Goal: Information Seeking & Learning: Learn about a topic

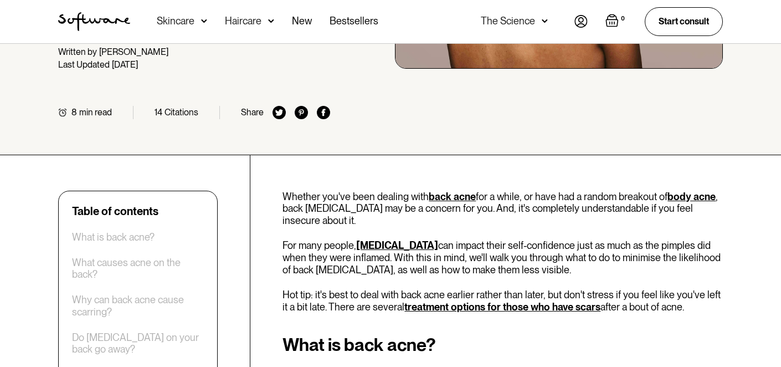
click at [357, 195] on p "Whether you've been dealing with back acne for a while, or have had a random br…" at bounding box center [502, 208] width 440 height 36
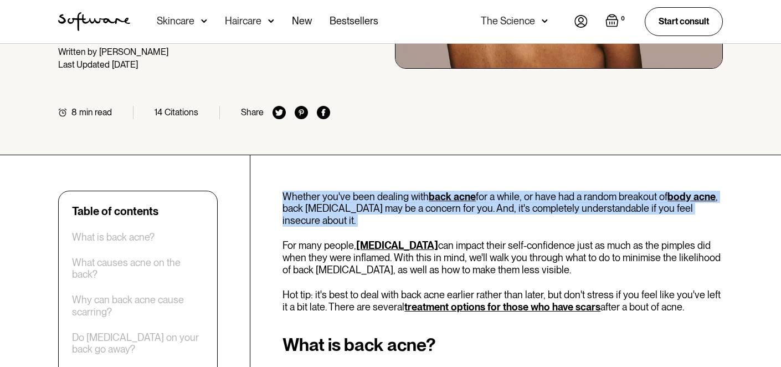
click at [357, 195] on p "Whether you've been dealing with back acne for a while, or have had a random br…" at bounding box center [502, 208] width 440 height 36
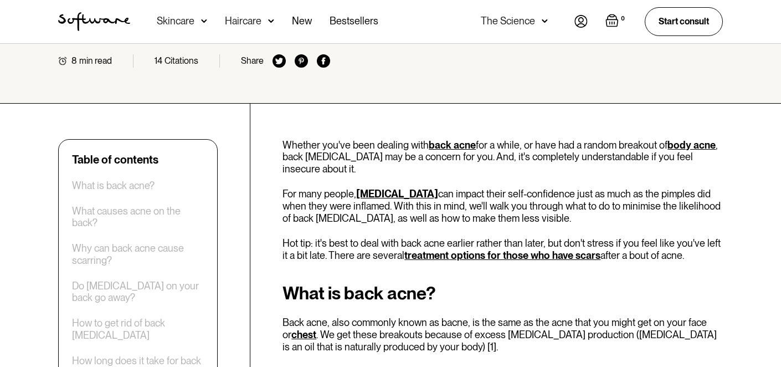
scroll to position [303, 0]
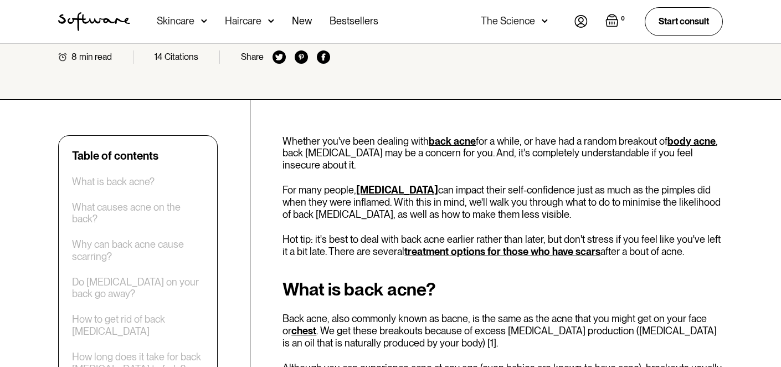
click at [357, 195] on p "For many people, [MEDICAL_DATA] can impact their self-confidence just as much a…" at bounding box center [502, 202] width 440 height 36
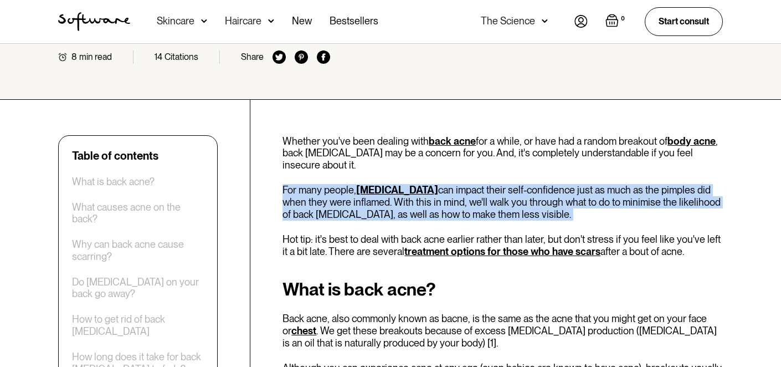
click at [357, 195] on p "For many people, [MEDICAL_DATA] can impact their self-confidence just as much a…" at bounding box center [502, 202] width 440 height 36
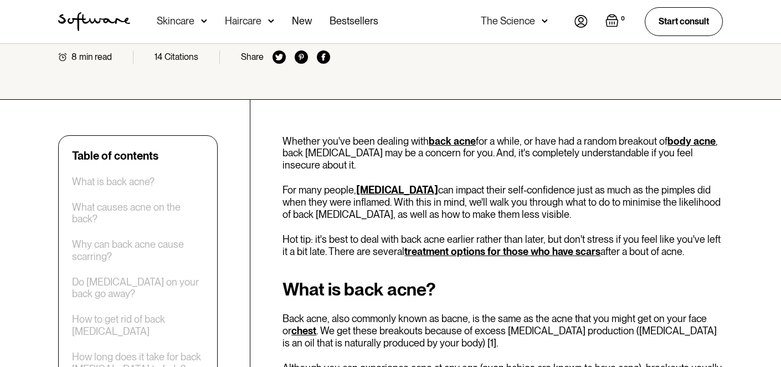
click at [357, 195] on p "For many people, [MEDICAL_DATA] can impact their self-confidence just as much a…" at bounding box center [502, 202] width 440 height 36
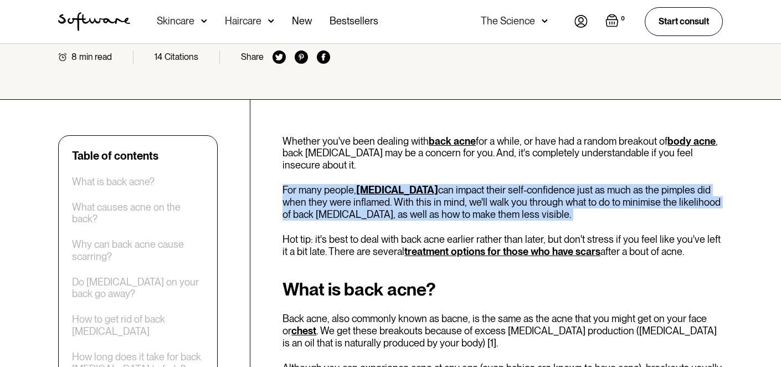
click at [357, 195] on p "For many people, [MEDICAL_DATA] can impact their self-confidence just as much a…" at bounding box center [502, 202] width 440 height 36
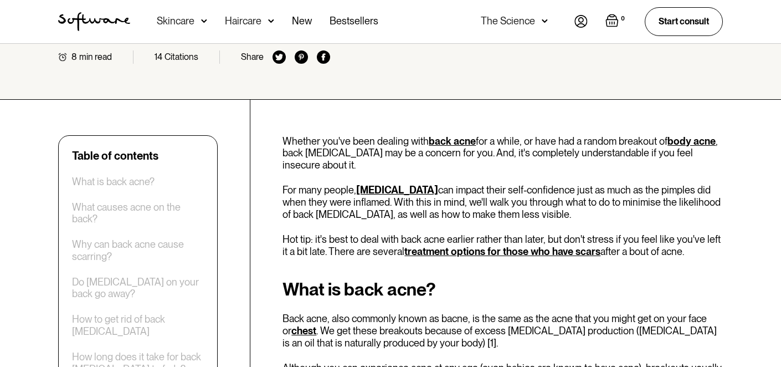
click at [357, 195] on p "For many people, [MEDICAL_DATA] can impact their self-confidence just as much a…" at bounding box center [502, 202] width 440 height 36
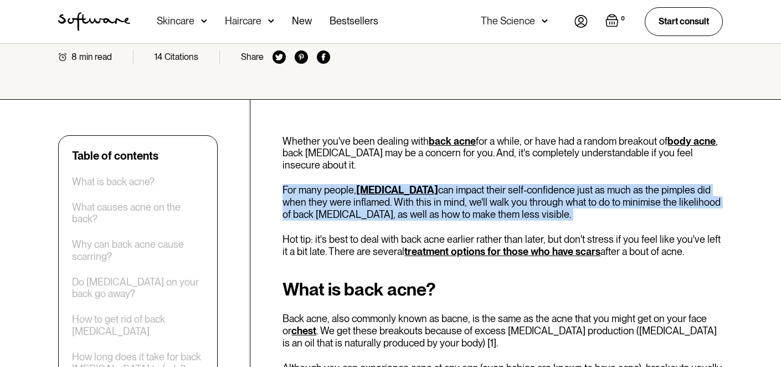
click at [357, 195] on p "For many people, [MEDICAL_DATA] can impact their self-confidence just as much a…" at bounding box center [502, 202] width 440 height 36
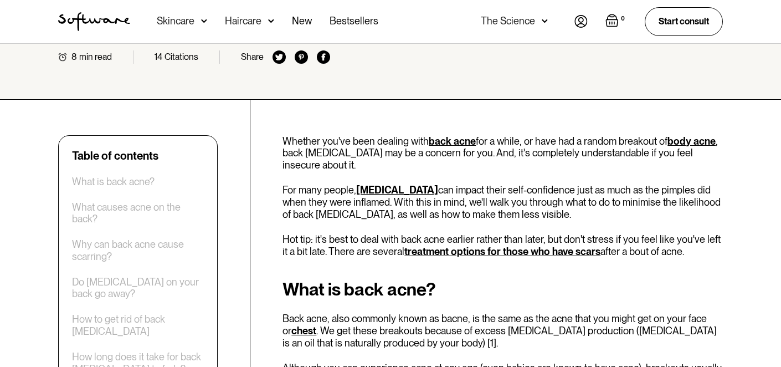
click at [357, 195] on p "For many people, [MEDICAL_DATA] can impact their self-confidence just as much a…" at bounding box center [502, 202] width 440 height 36
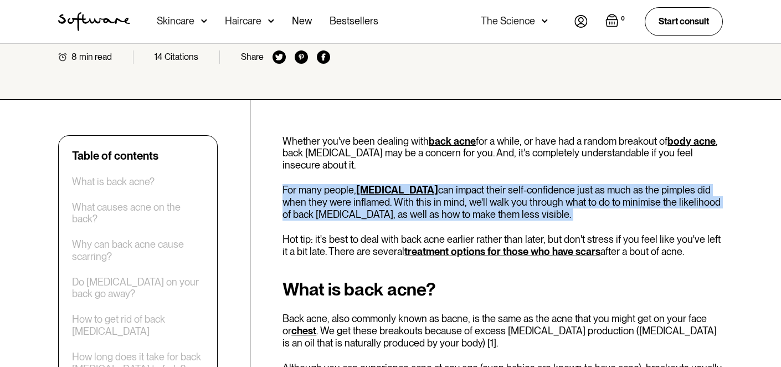
click at [357, 195] on p "For many people, [MEDICAL_DATA] can impact their self-confidence just as much a…" at bounding box center [502, 202] width 440 height 36
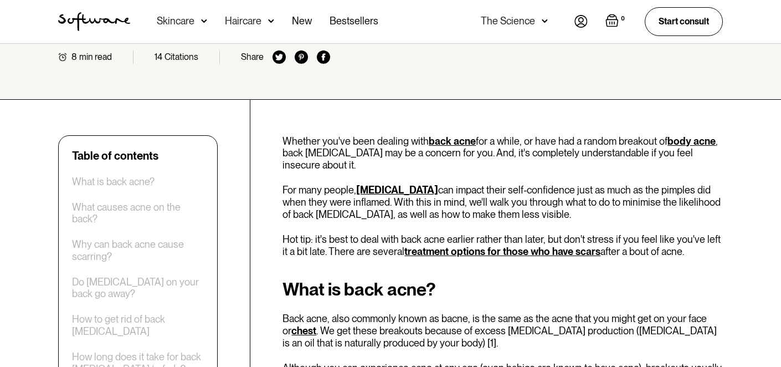
click at [357, 195] on p "For many people, [MEDICAL_DATA] can impact their self-confidence just as much a…" at bounding box center [502, 202] width 440 height 36
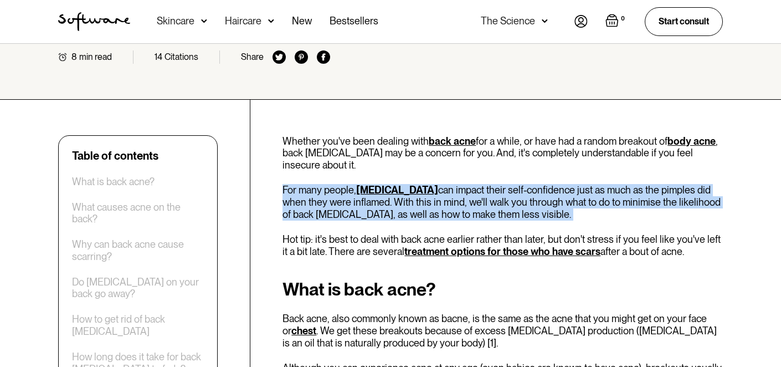
click at [357, 195] on p "For many people, [MEDICAL_DATA] can impact their self-confidence just as much a…" at bounding box center [502, 202] width 440 height 36
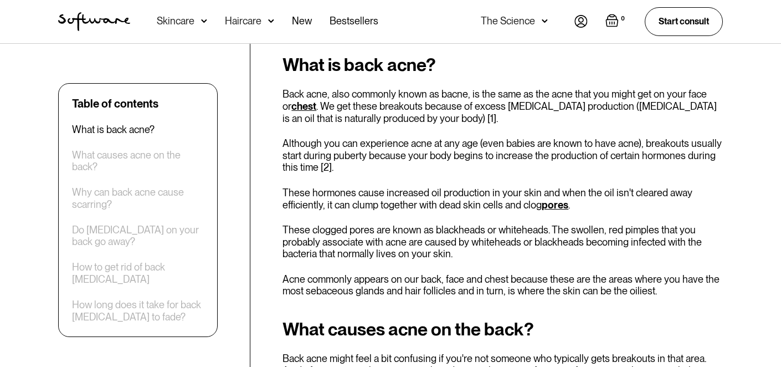
scroll to position [528, 0]
click at [357, 195] on p "These hormones cause increased oil production in your skin and when the oil isn…" at bounding box center [502, 198] width 440 height 24
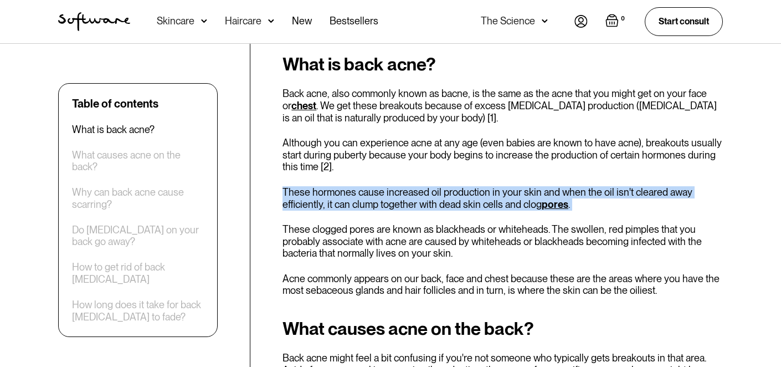
click at [357, 195] on p "These hormones cause increased oil production in your skin and when the oil isn…" at bounding box center [502, 198] width 440 height 24
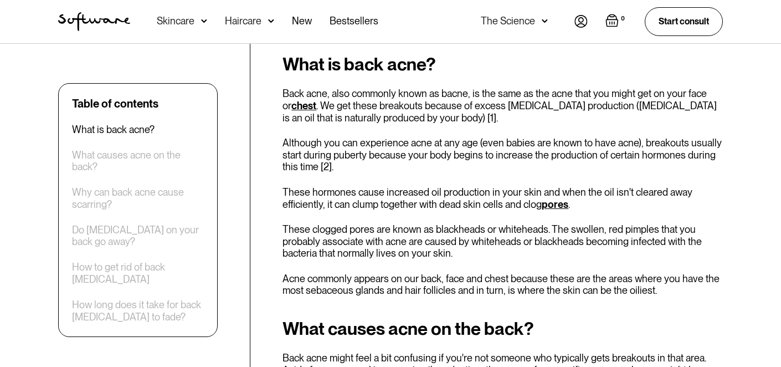
click at [357, 195] on p "These hormones cause increased oil production in your skin and when the oil isn…" at bounding box center [502, 198] width 440 height 24
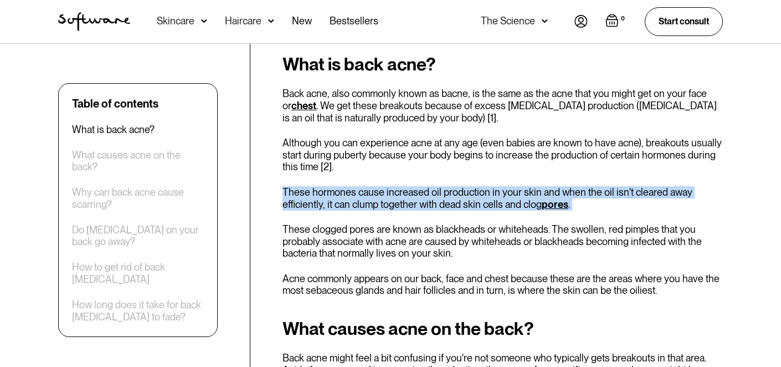
click at [357, 195] on p "These hormones cause increased oil production in your skin and when the oil isn…" at bounding box center [502, 198] width 440 height 24
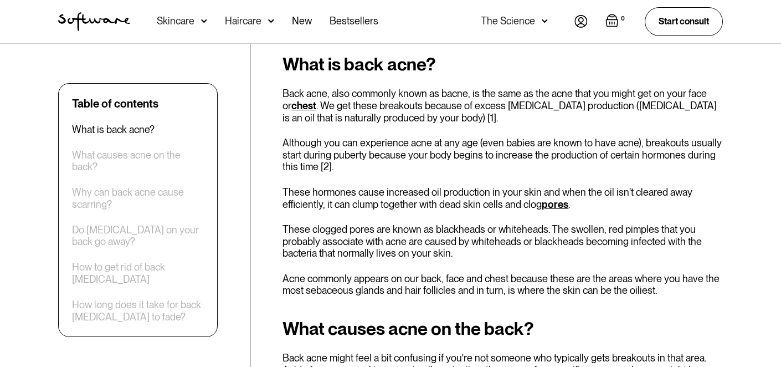
click at [357, 195] on p "These hormones cause increased oil production in your skin and when the oil isn…" at bounding box center [502, 198] width 440 height 24
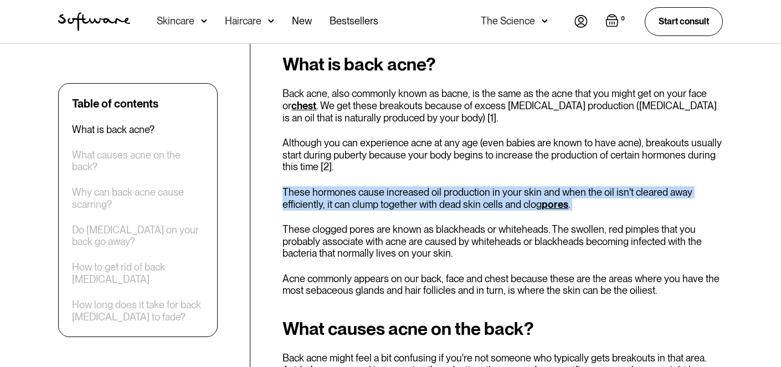
click at [357, 195] on p "These hormones cause increased oil production in your skin and when the oil isn…" at bounding box center [502, 198] width 440 height 24
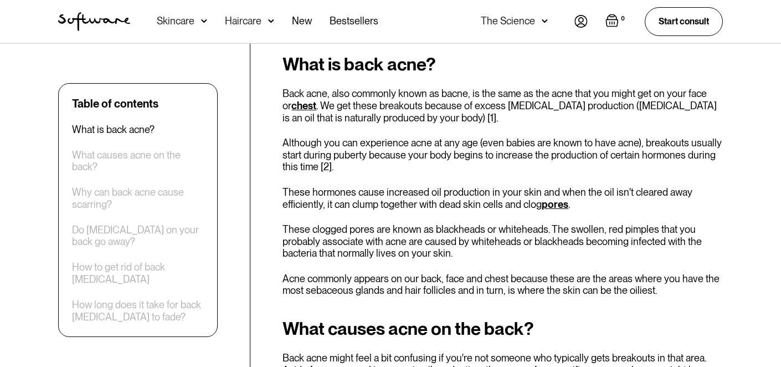
click at [357, 195] on p "These hormones cause increased oil production in your skin and when the oil isn…" at bounding box center [502, 198] width 440 height 24
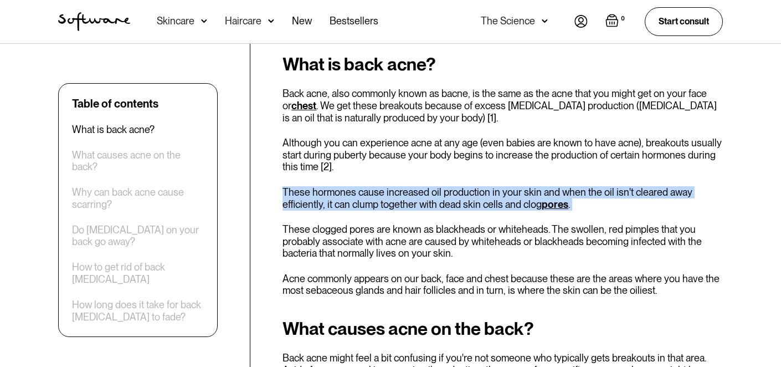
click at [357, 195] on p "These hormones cause increased oil production in your skin and when the oil isn…" at bounding box center [502, 198] width 440 height 24
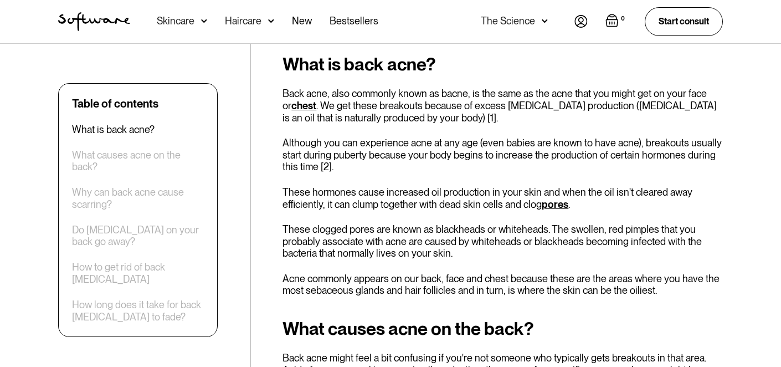
click at [357, 195] on p "These hormones cause increased oil production in your skin and when the oil isn…" at bounding box center [502, 198] width 440 height 24
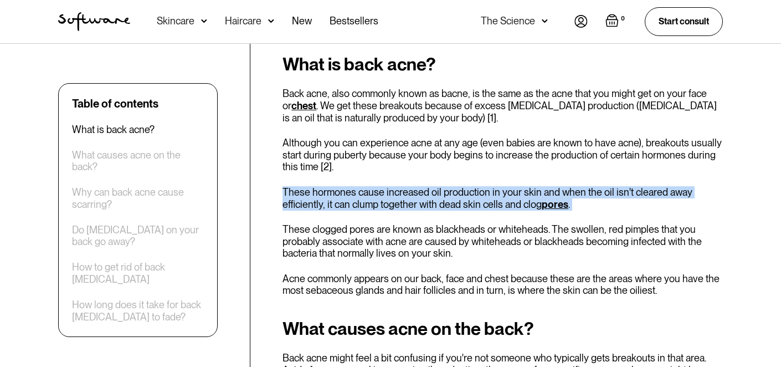
click at [357, 195] on p "These hormones cause increased oil production in your skin and when the oil isn…" at bounding box center [502, 198] width 440 height 24
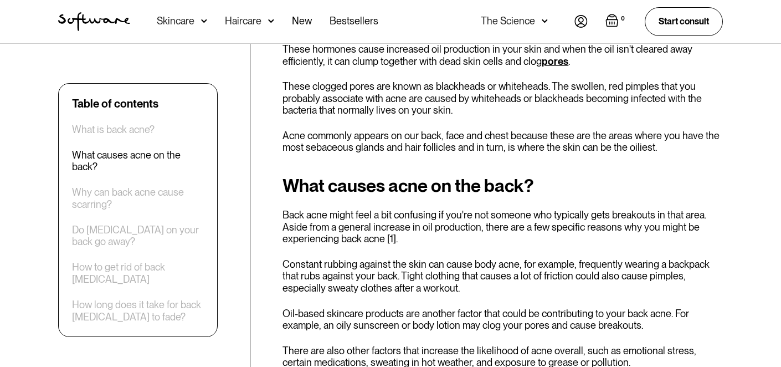
scroll to position [676, 0]
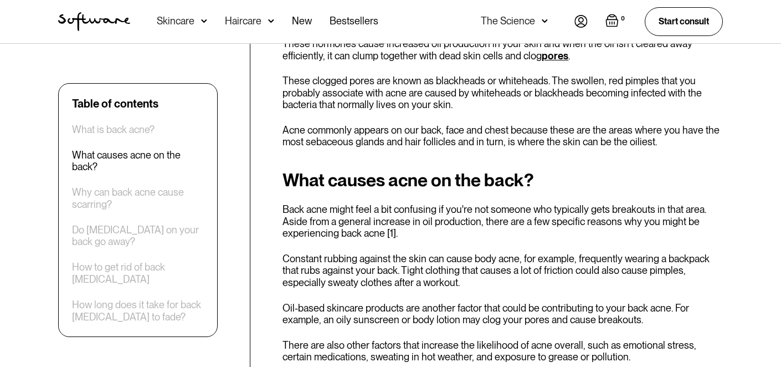
click at [358, 214] on p "Back acne might feel a bit confusing if you're not someone who typically gets b…" at bounding box center [502, 221] width 440 height 36
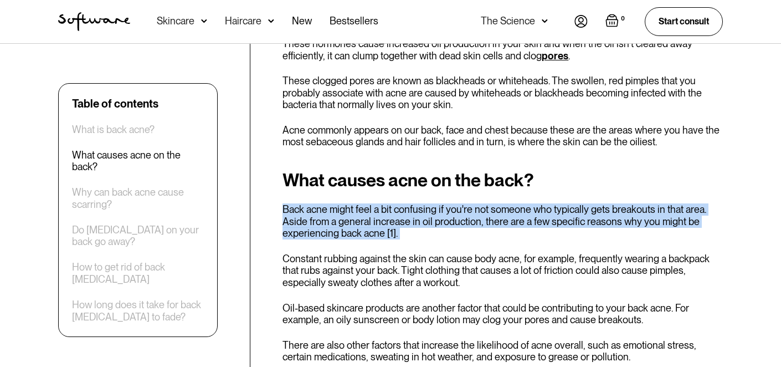
click at [358, 214] on p "Back acne might feel a bit confusing if you're not someone who typically gets b…" at bounding box center [502, 221] width 440 height 36
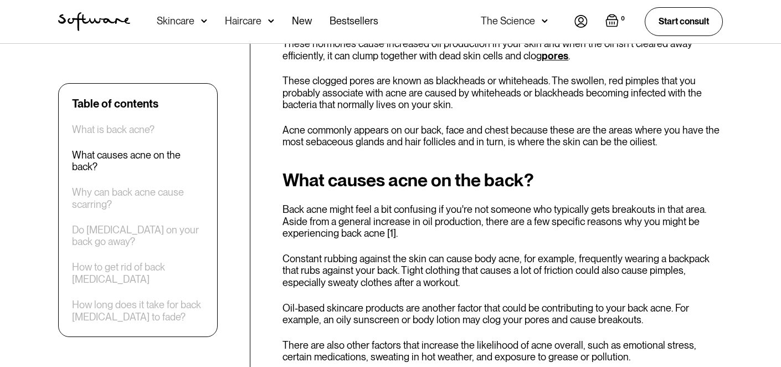
click at [358, 214] on p "Back acne might feel a bit confusing if you're not someone who typically gets b…" at bounding box center [502, 221] width 440 height 36
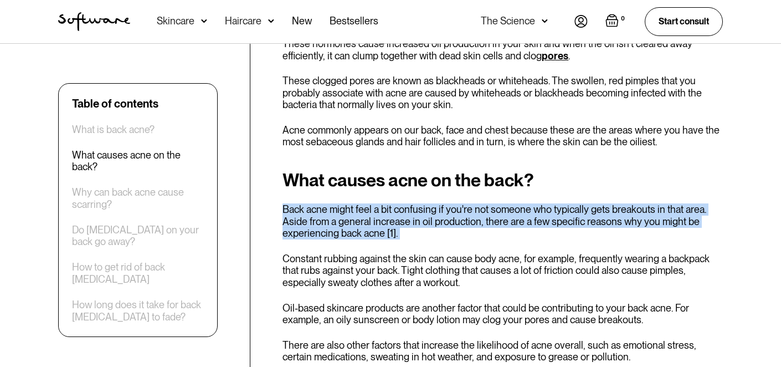
click at [358, 214] on p "Back acne might feel a bit confusing if you're not someone who typically gets b…" at bounding box center [502, 221] width 440 height 36
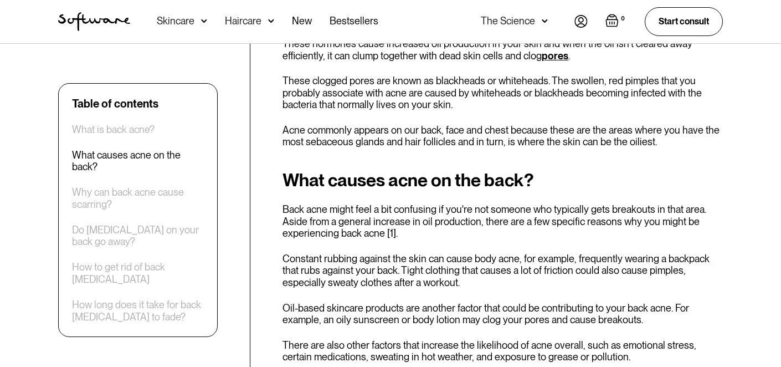
click at [358, 214] on p "Back acne might feel a bit confusing if you're not someone who typically gets b…" at bounding box center [502, 221] width 440 height 36
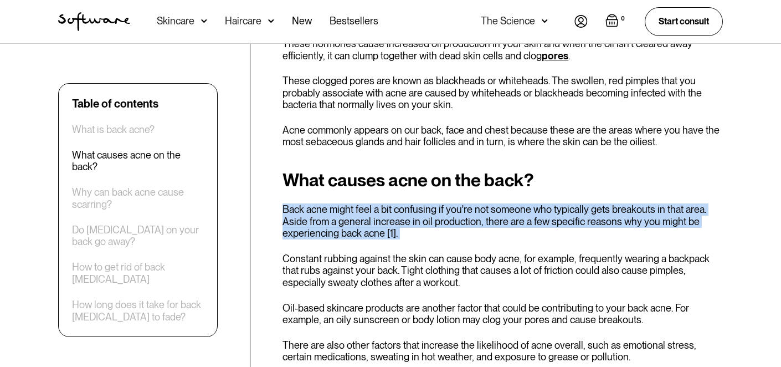
click at [358, 214] on p "Back acne might feel a bit confusing if you're not someone who typically gets b…" at bounding box center [502, 221] width 440 height 36
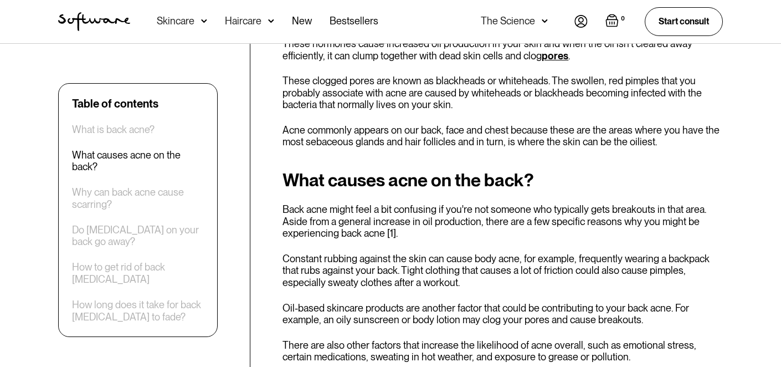
click at [358, 214] on p "Back acne might feel a bit confusing if you're not someone who typically gets b…" at bounding box center [502, 221] width 440 height 36
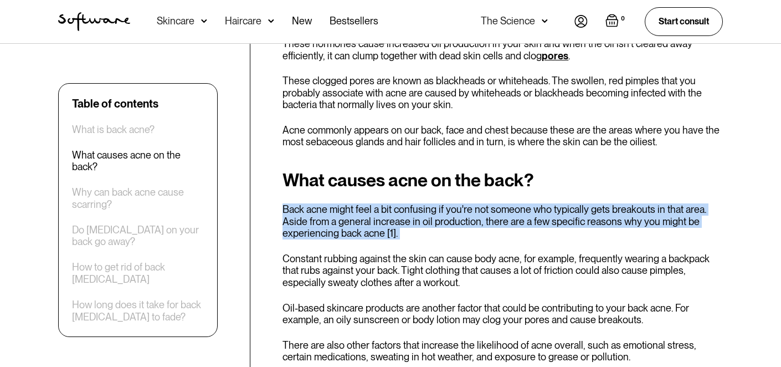
click at [358, 214] on p "Back acne might feel a bit confusing if you're not someone who typically gets b…" at bounding box center [502, 221] width 440 height 36
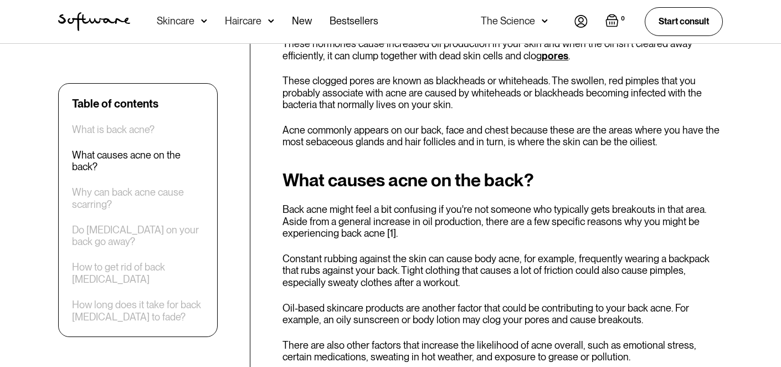
click at [358, 214] on p "Back acne might feel a bit confusing if you're not someone who typically gets b…" at bounding box center [502, 221] width 440 height 36
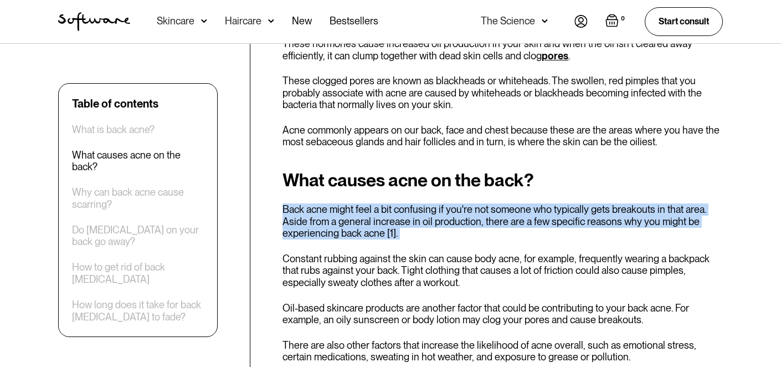
click at [358, 214] on p "Back acne might feel a bit confusing if you're not someone who typically gets b…" at bounding box center [502, 221] width 440 height 36
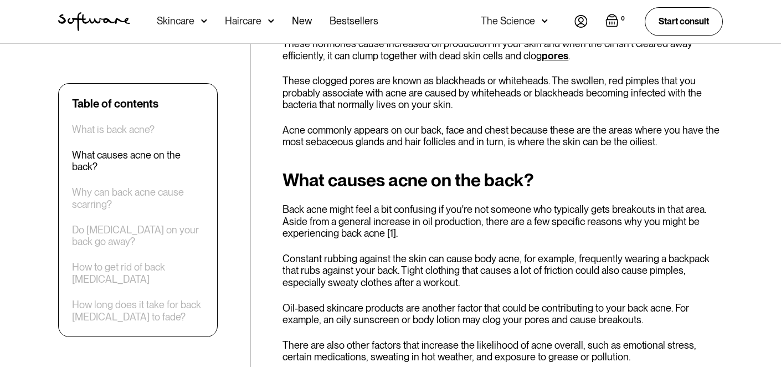
click at [358, 214] on p "Back acne might feel a bit confusing if you're not someone who typically gets b…" at bounding box center [502, 221] width 440 height 36
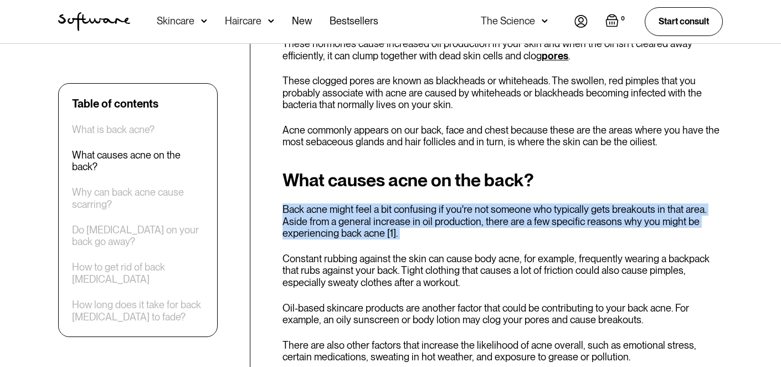
click at [358, 214] on p "Back acne might feel a bit confusing if you're not someone who typically gets b…" at bounding box center [502, 221] width 440 height 36
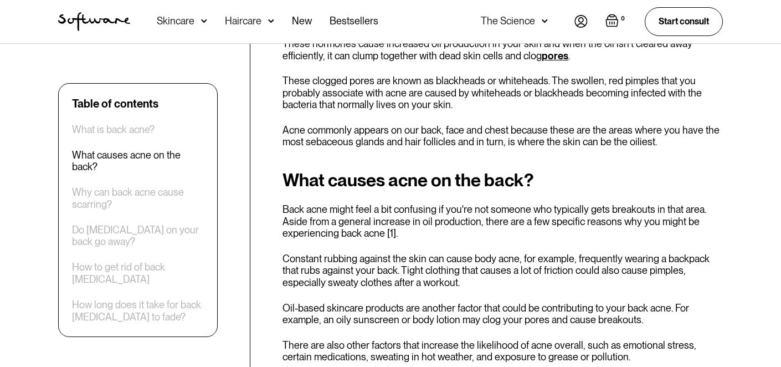
click at [358, 214] on p "Back acne might feel a bit confusing if you're not someone who typically gets b…" at bounding box center [502, 221] width 440 height 36
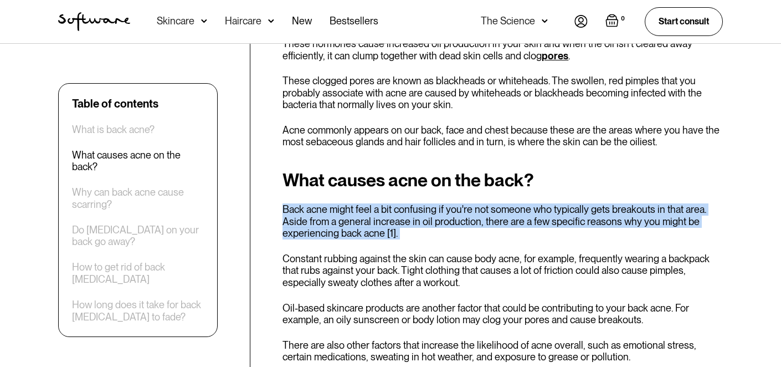
click at [358, 214] on p "Back acne might feel a bit confusing if you're not someone who typically gets b…" at bounding box center [502, 221] width 440 height 36
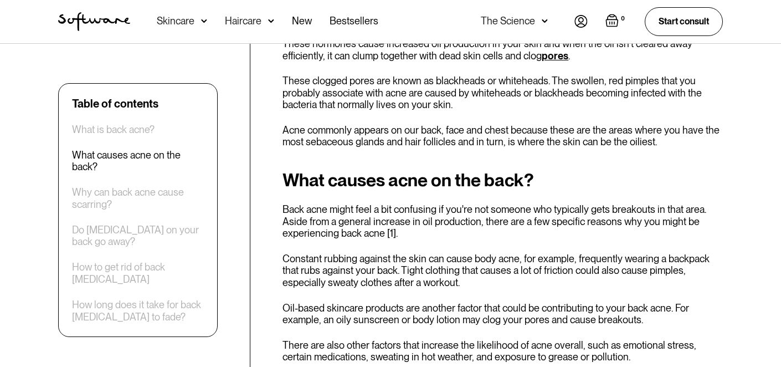
click at [358, 214] on p "Back acne might feel a bit confusing if you're not someone who typically gets b…" at bounding box center [502, 221] width 440 height 36
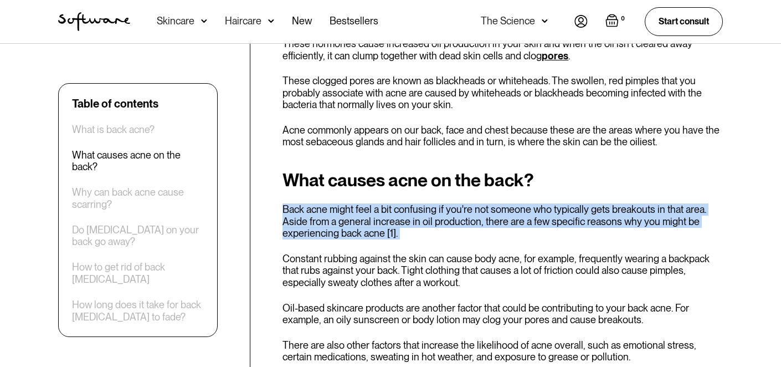
click at [358, 214] on p "Back acne might feel a bit confusing if you're not someone who typically gets b…" at bounding box center [502, 221] width 440 height 36
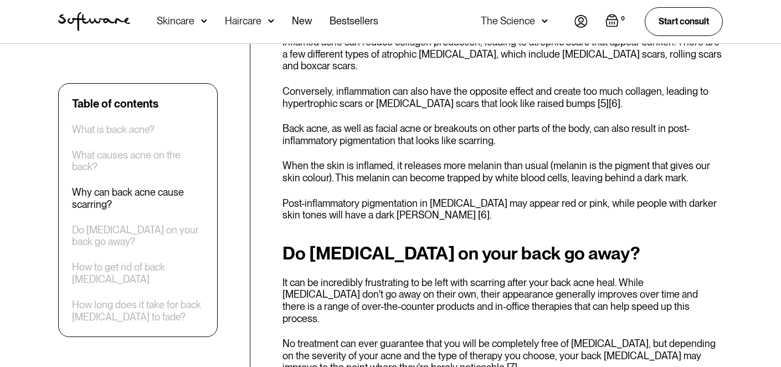
scroll to position [1139, 0]
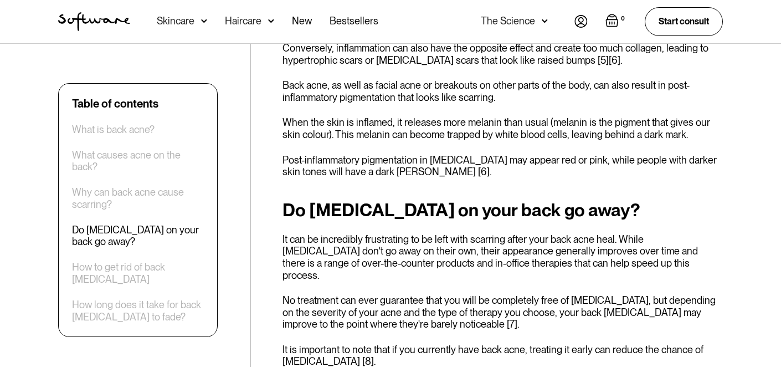
click at [358, 233] on p "It can be incredibly frustrating to be left with scarring after your back acne …" at bounding box center [502, 257] width 440 height 48
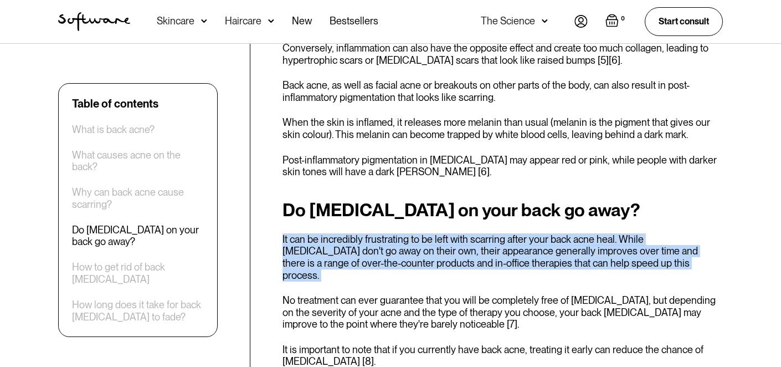
click at [358, 233] on p "It can be incredibly frustrating to be left with scarring after your back acne …" at bounding box center [502, 257] width 440 height 48
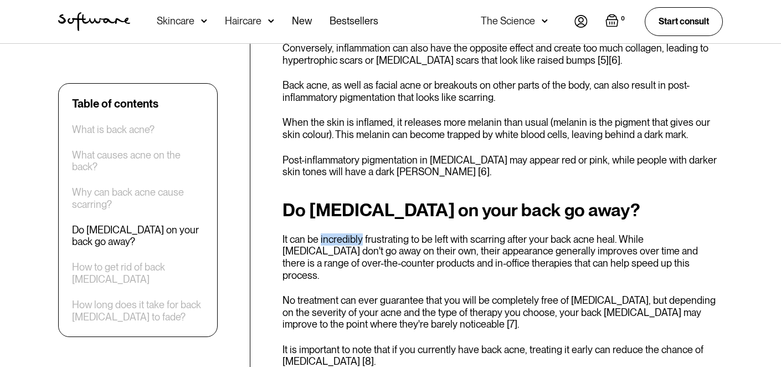
click at [358, 233] on p "It can be incredibly frustrating to be left with scarring after your back acne …" at bounding box center [502, 257] width 440 height 48
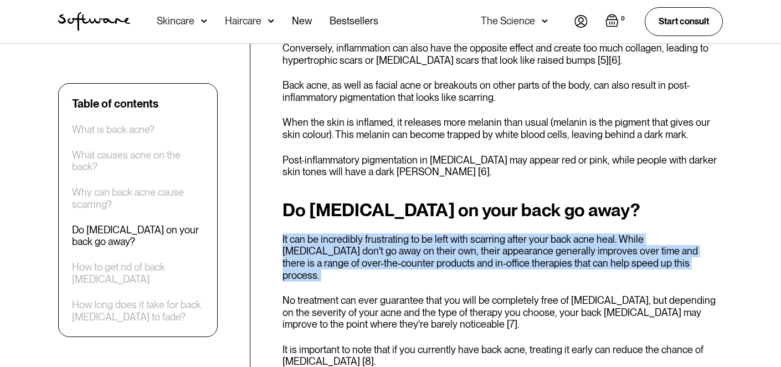
click at [358, 233] on p "It can be incredibly frustrating to be left with scarring after your back acne …" at bounding box center [502, 257] width 440 height 48
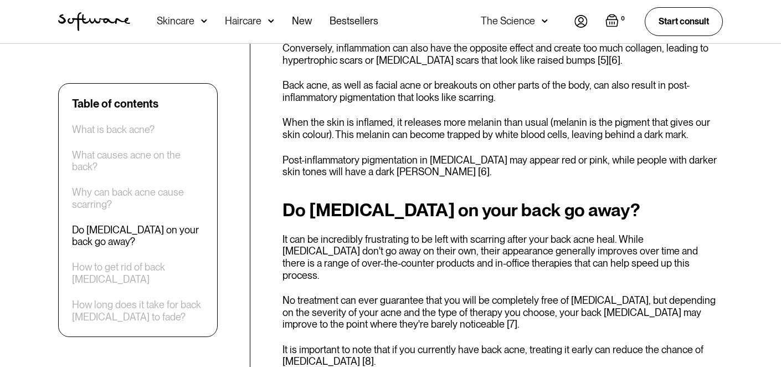
click at [358, 233] on p "It can be incredibly frustrating to be left with scarring after your back acne …" at bounding box center [502, 257] width 440 height 48
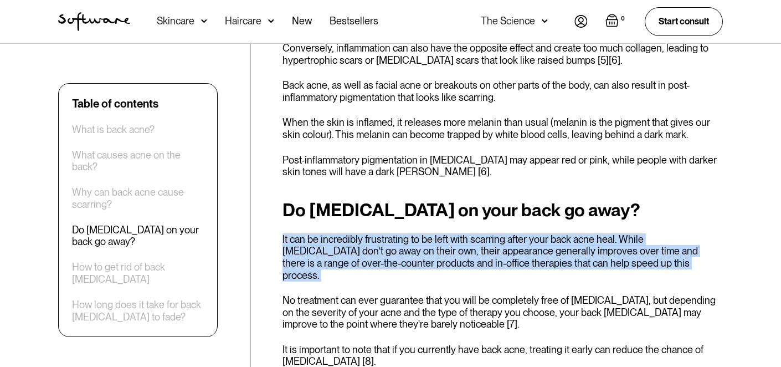
click at [358, 233] on p "It can be incredibly frustrating to be left with scarring after your back acne …" at bounding box center [502, 257] width 440 height 48
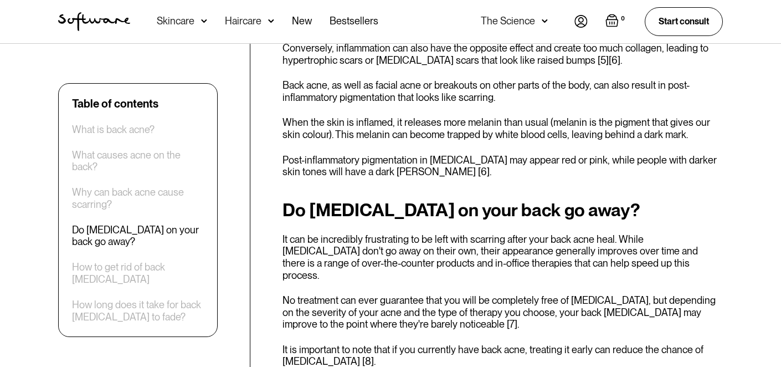
click at [358, 233] on p "It can be incredibly frustrating to be left with scarring after your back acne …" at bounding box center [502, 257] width 440 height 48
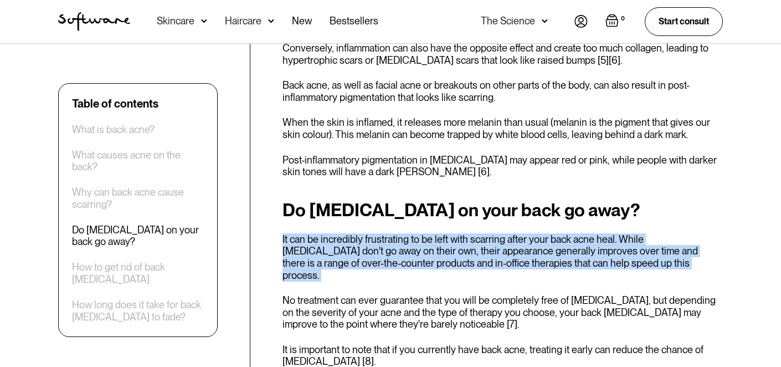
click at [358, 233] on p "It can be incredibly frustrating to be left with scarring after your back acne …" at bounding box center [502, 257] width 440 height 48
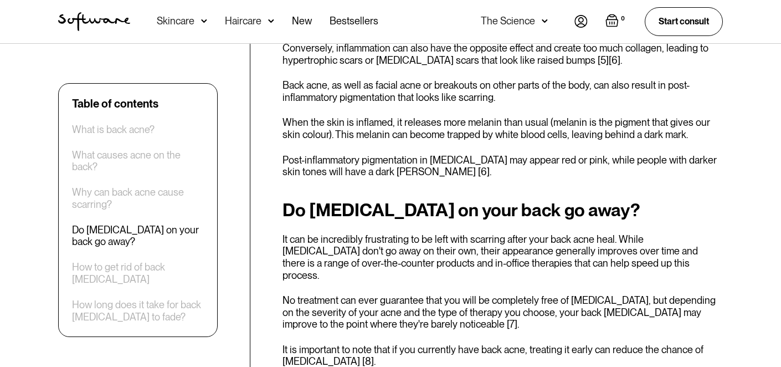
click at [358, 233] on p "It can be incredibly frustrating to be left with scarring after your back acne …" at bounding box center [502, 257] width 440 height 48
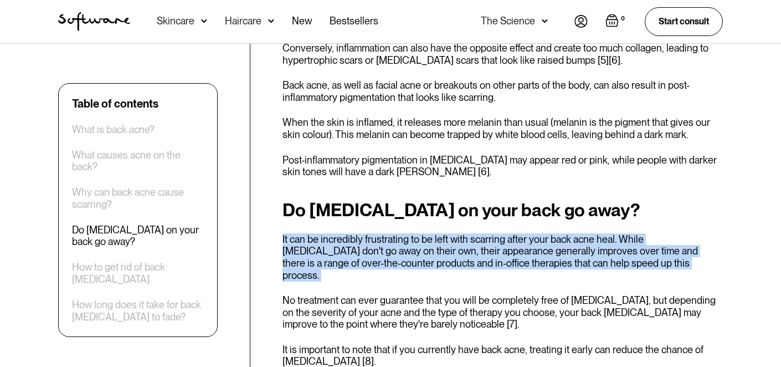
click at [358, 233] on p "It can be incredibly frustrating to be left with scarring after your back acne …" at bounding box center [502, 257] width 440 height 48
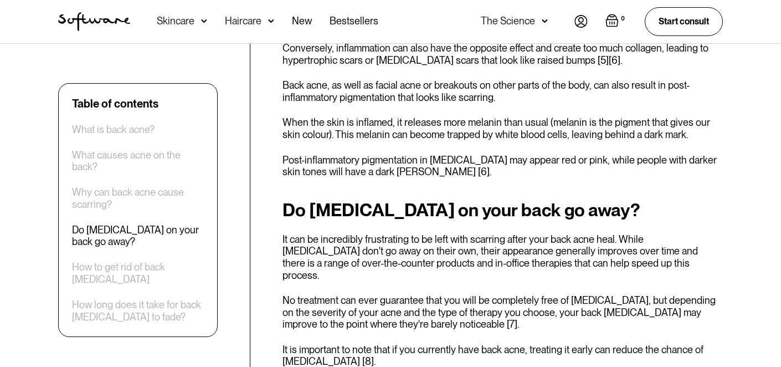
click at [358, 233] on p "It can be incredibly frustrating to be left with scarring after your back acne …" at bounding box center [502, 257] width 440 height 48
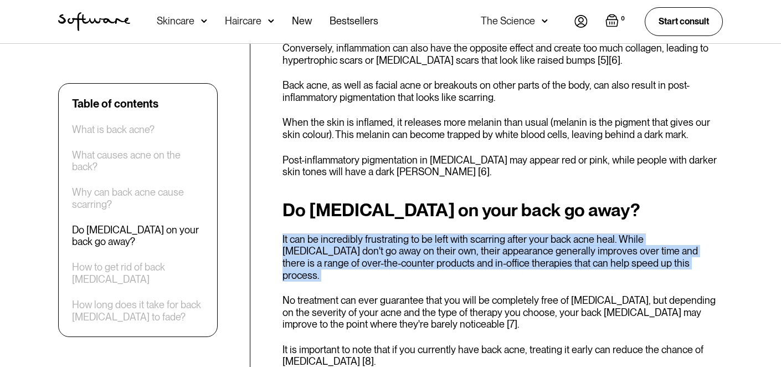
click at [358, 233] on p "It can be incredibly frustrating to be left with scarring after your back acne …" at bounding box center [502, 257] width 440 height 48
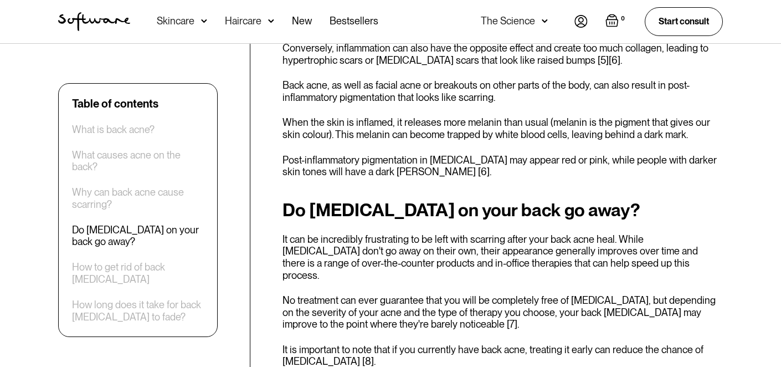
click at [358, 233] on p "It can be incredibly frustrating to be left with scarring after your back acne …" at bounding box center [502, 257] width 440 height 48
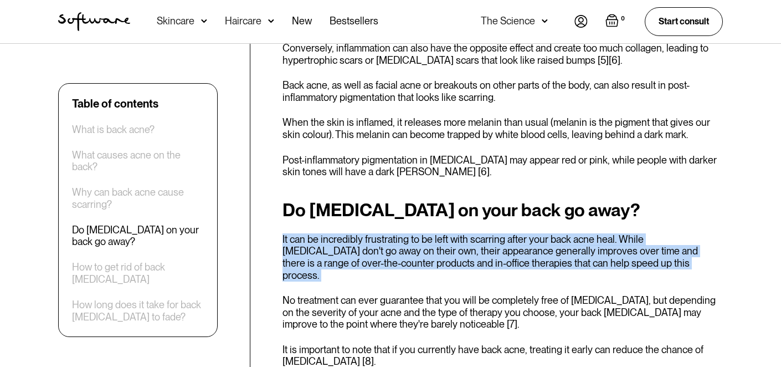
click at [358, 233] on p "It can be incredibly frustrating to be left with scarring after your back acne …" at bounding box center [502, 257] width 440 height 48
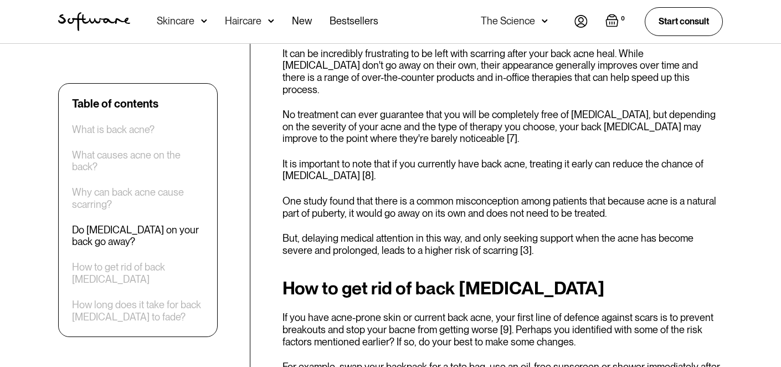
scroll to position [1326, 0]
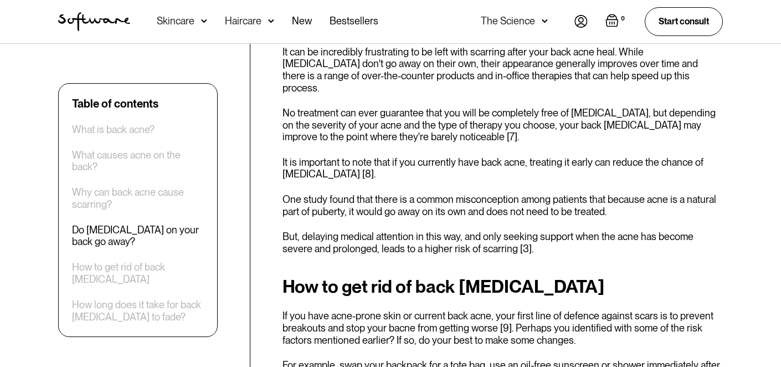
click at [358, 230] on p "But, delaying medical attention in this way, and only seeking support when the …" at bounding box center [502, 242] width 440 height 24
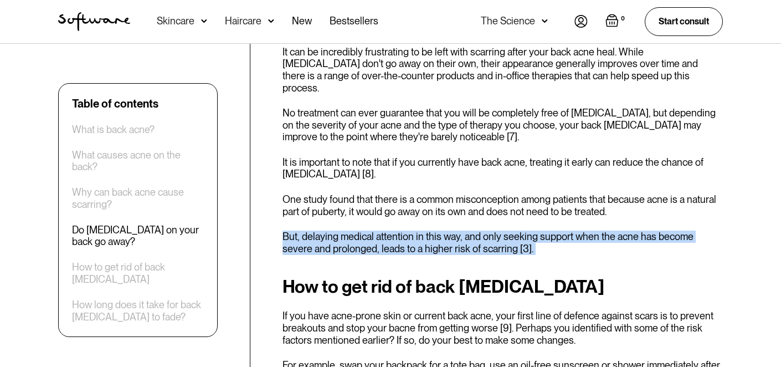
click at [358, 230] on p "But, delaying medical attention in this way, and only seeking support when the …" at bounding box center [502, 242] width 440 height 24
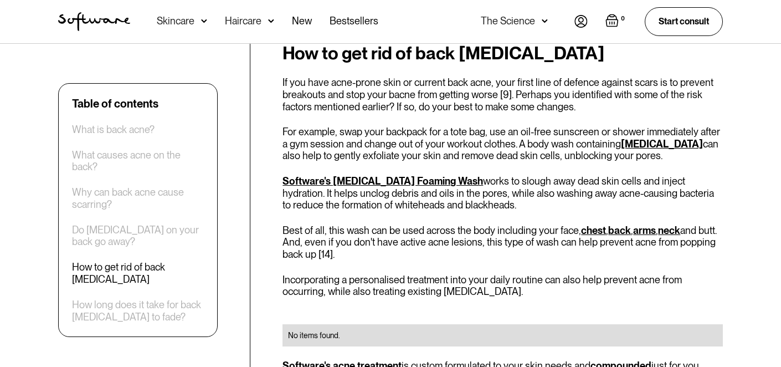
scroll to position [1560, 0]
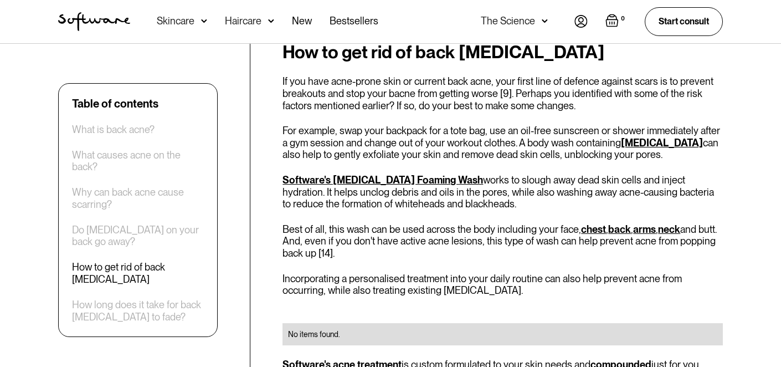
click at [358, 223] on p "Best of all, this wash can be used across the body including your face, chest ,…" at bounding box center [502, 241] width 440 height 36
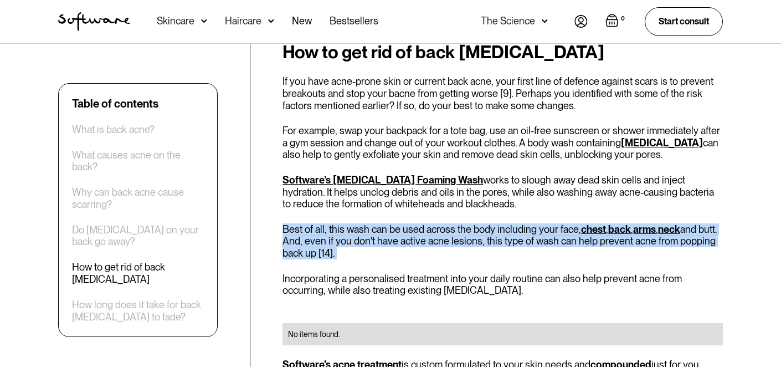
click at [358, 223] on p "Best of all, this wash can be used across the body including your face, chest ,…" at bounding box center [502, 241] width 440 height 36
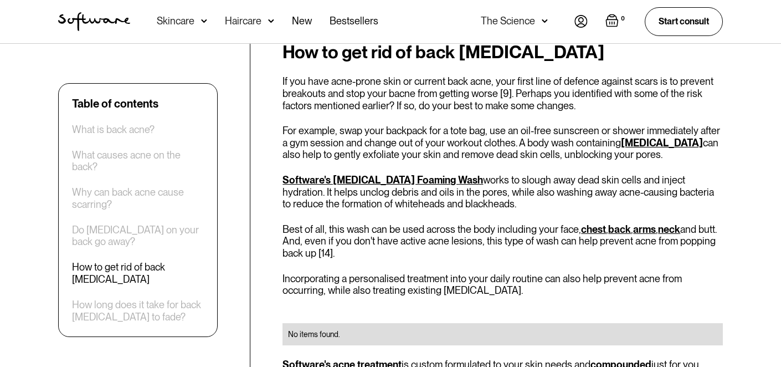
click at [358, 223] on p "Best of all, this wash can be used across the body including your face, chest ,…" at bounding box center [502, 241] width 440 height 36
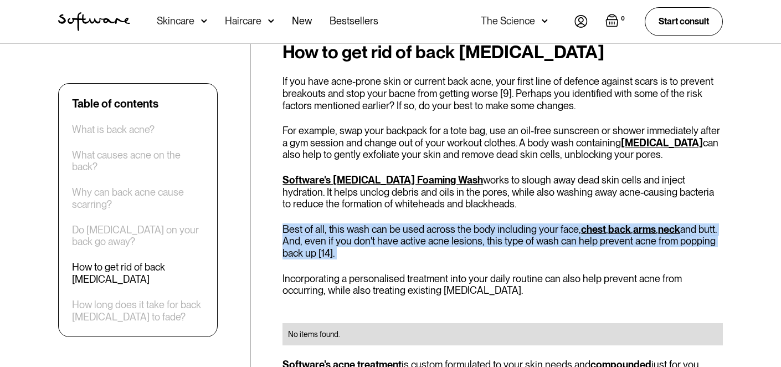
click at [358, 223] on p "Best of all, this wash can be used across the body including your face, chest ,…" at bounding box center [502, 241] width 440 height 36
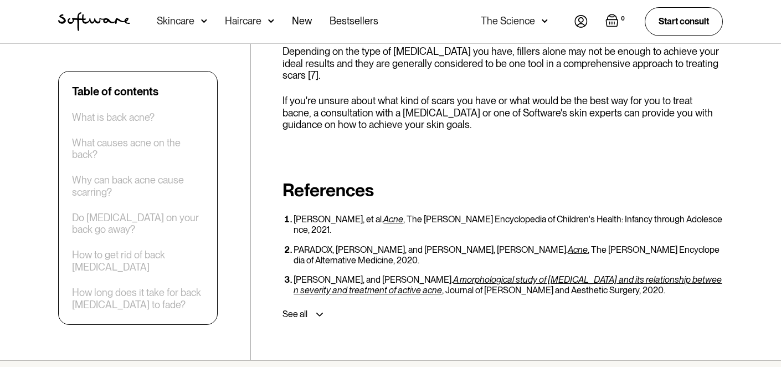
scroll to position [2612, 0]
